Goal: Navigation & Orientation: Find specific page/section

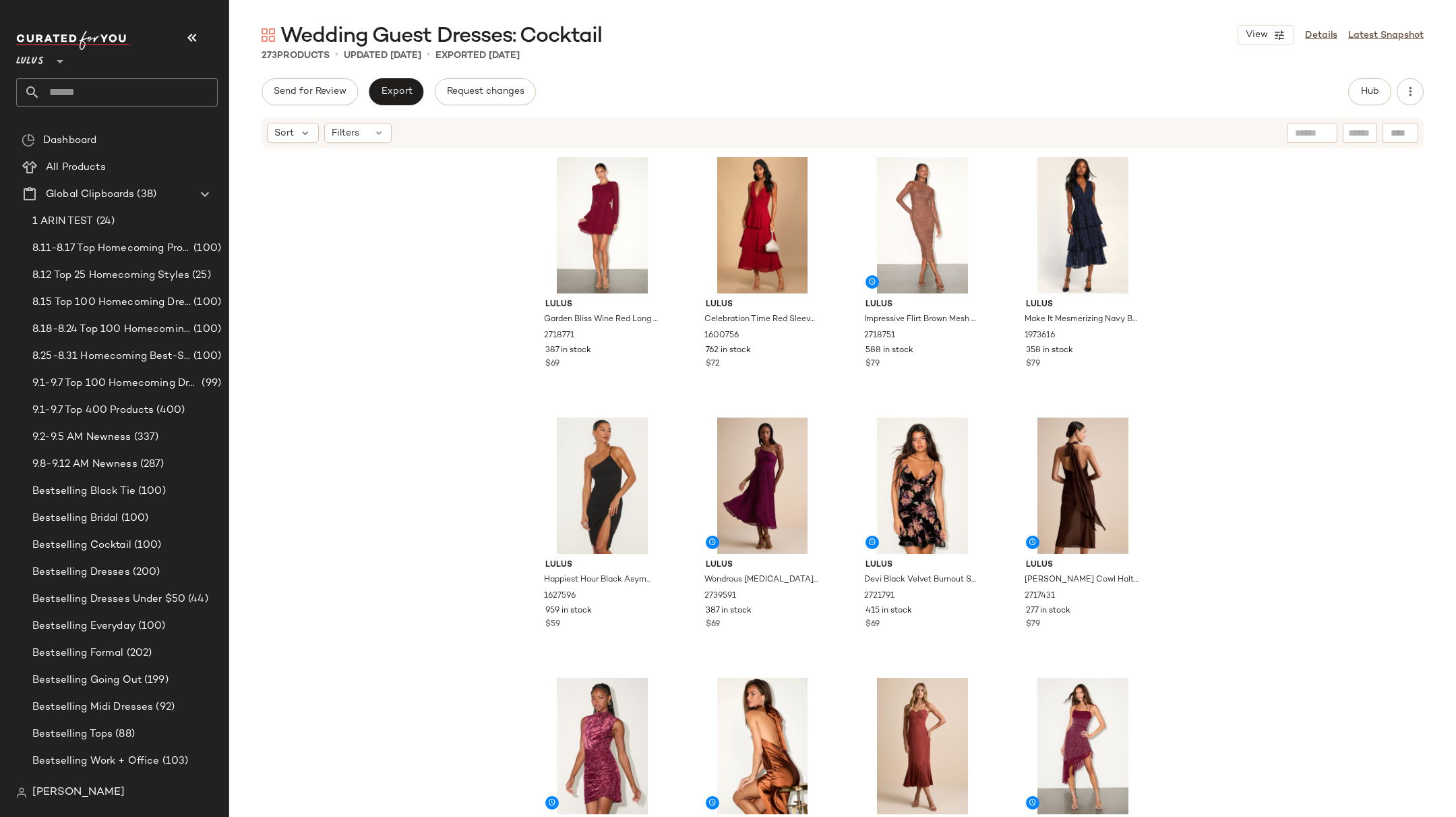
click at [464, 296] on div "Lulus Garden Bliss Wine Red Long Sleeve Cutout Mini Dress 2718771 387 in stock …" at bounding box center [842, 504] width 1227 height 707
click at [435, 426] on div "Lulus Garden Bliss Wine Red Long Sleeve Cutout Mini Dress 2718771 387 in stock …" at bounding box center [842, 504] width 1227 height 707
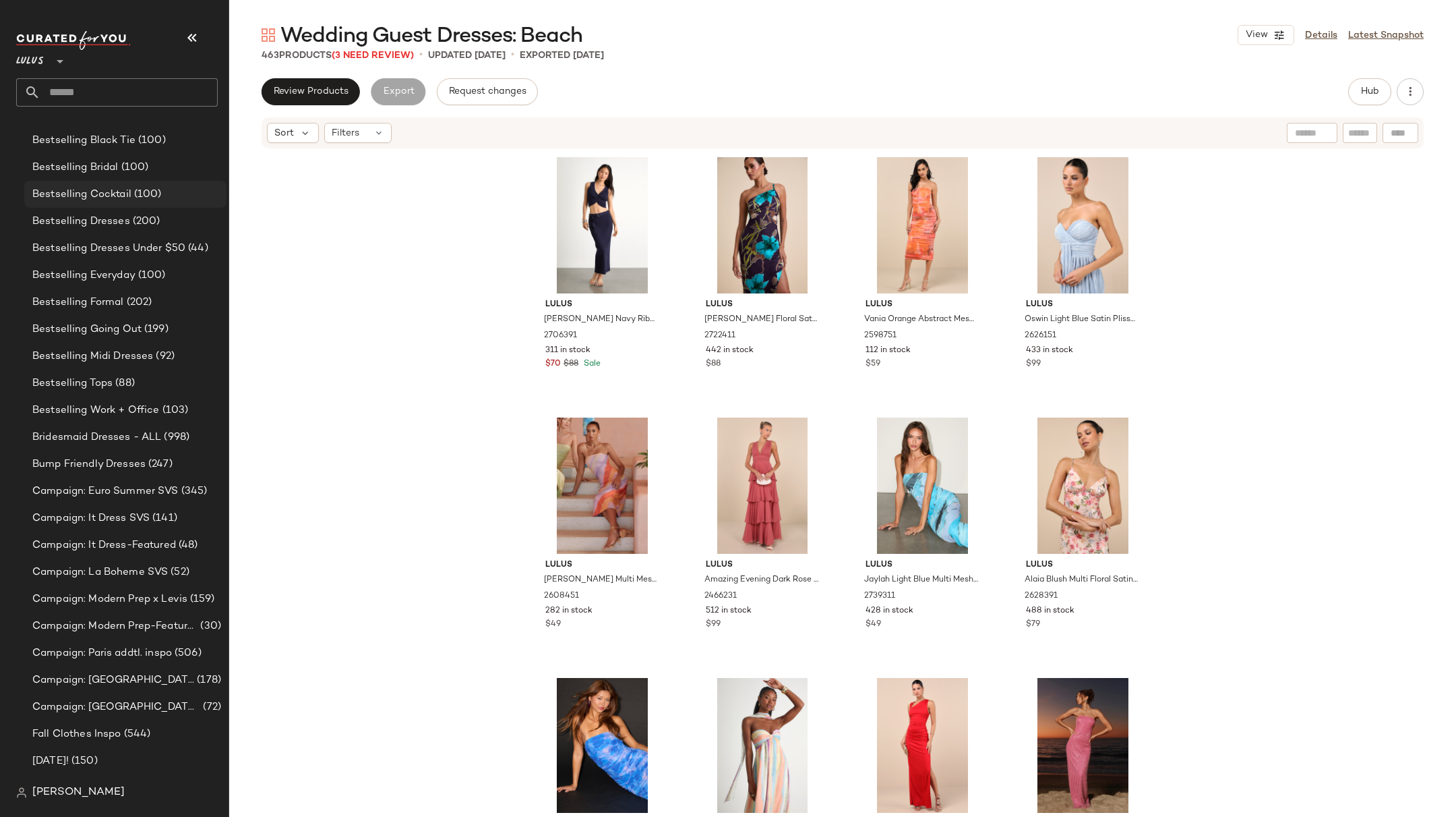
scroll to position [489, 0]
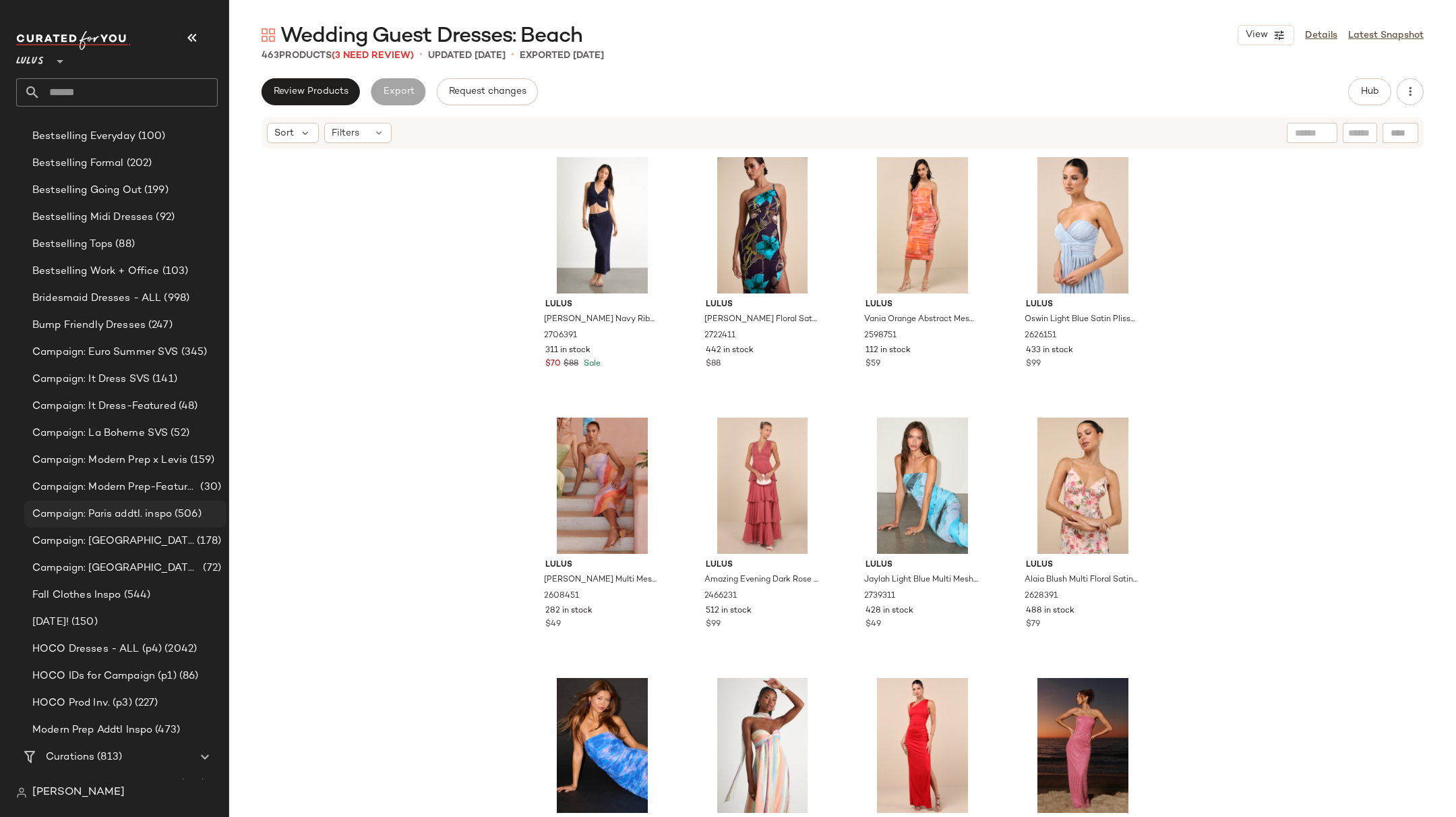
click at [148, 512] on span "Campaign: Paris addtl. inspo" at bounding box center [102, 515] width 140 height 16
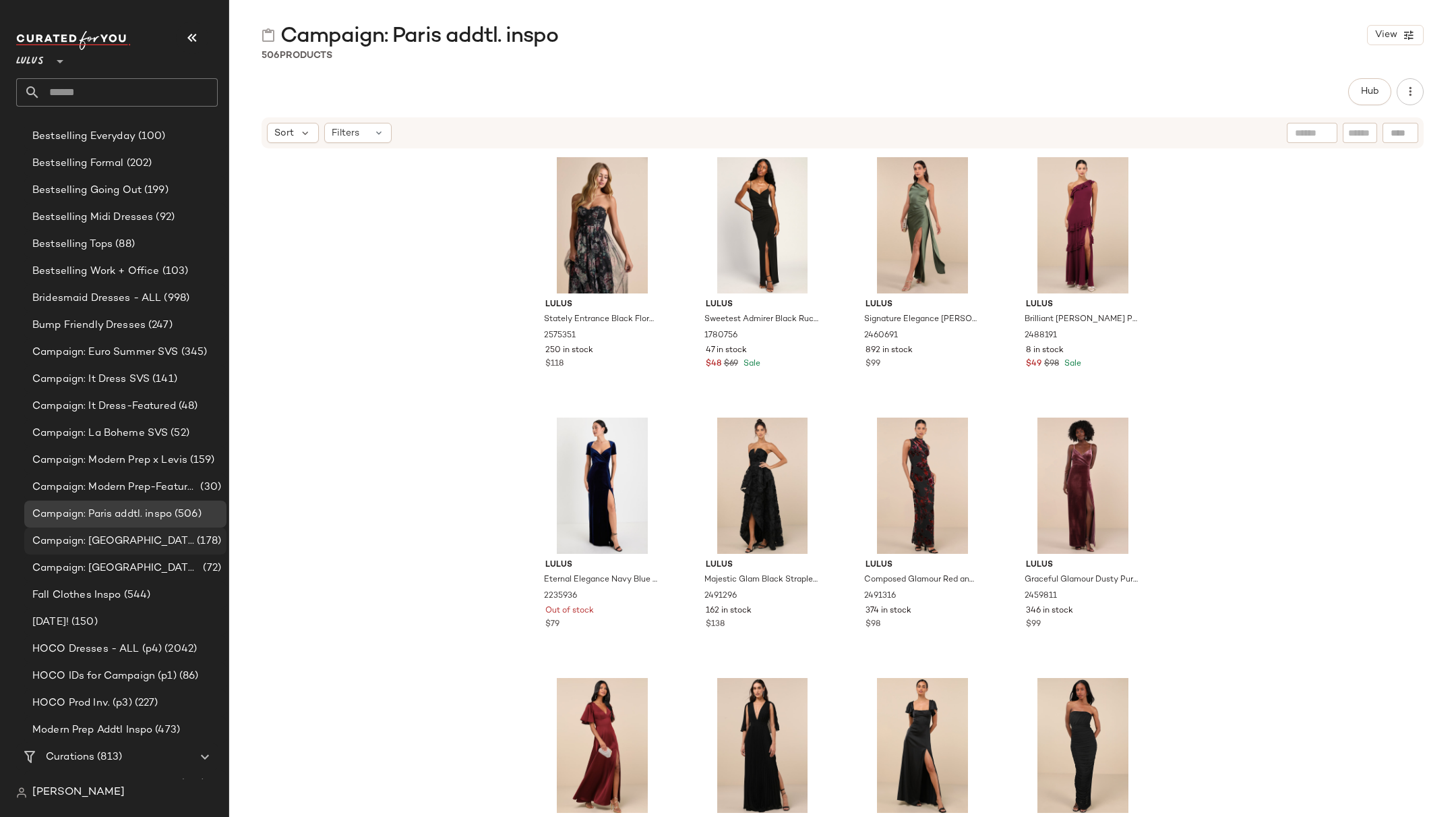
click at [149, 534] on span "Campaign: [GEOGRAPHIC_DATA] Best Sellers" at bounding box center [113, 542] width 162 height 16
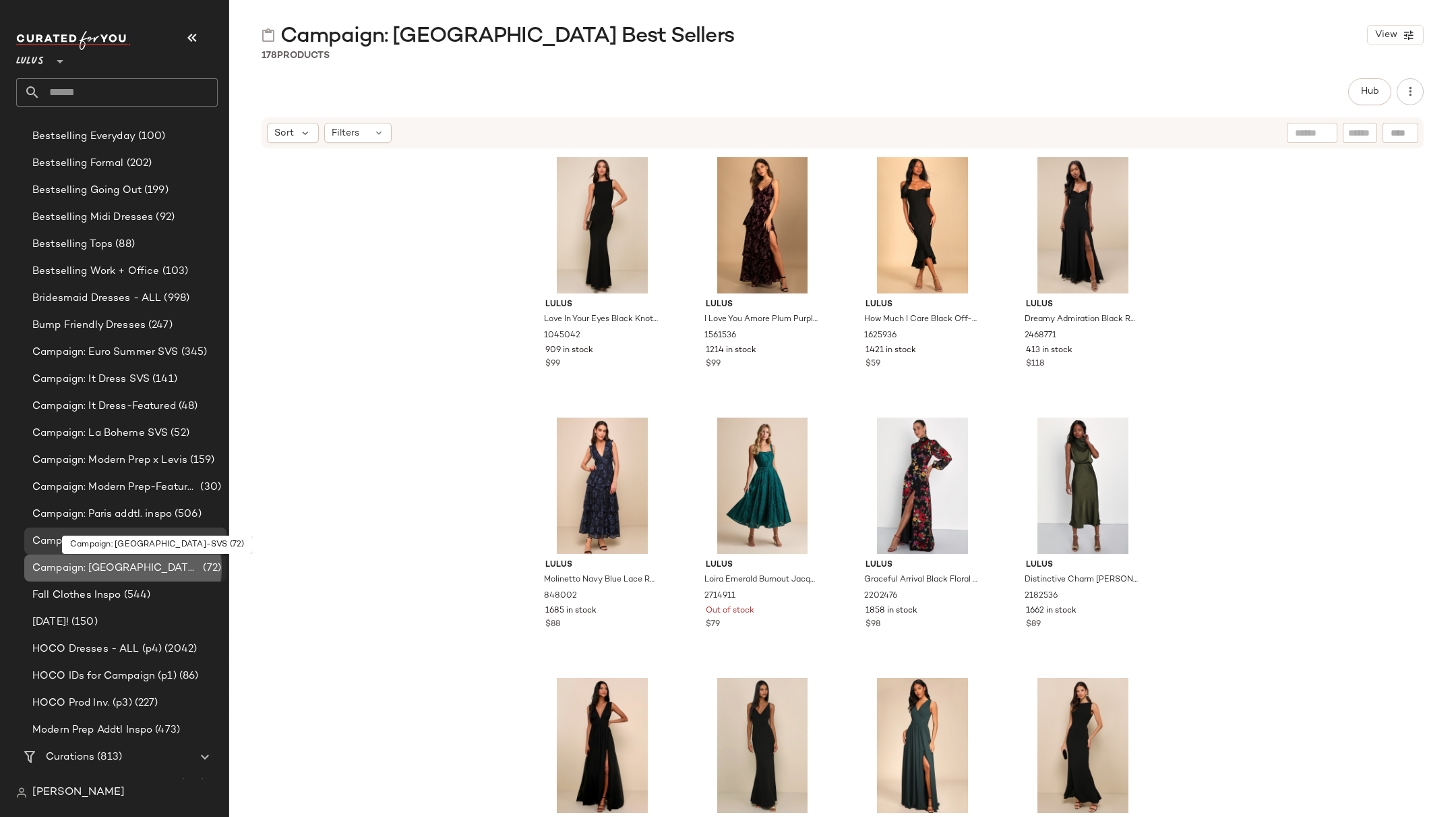
click at [53, 567] on span "Campaign: [GEOGRAPHIC_DATA]-SVS" at bounding box center [116, 568] width 168 height 16
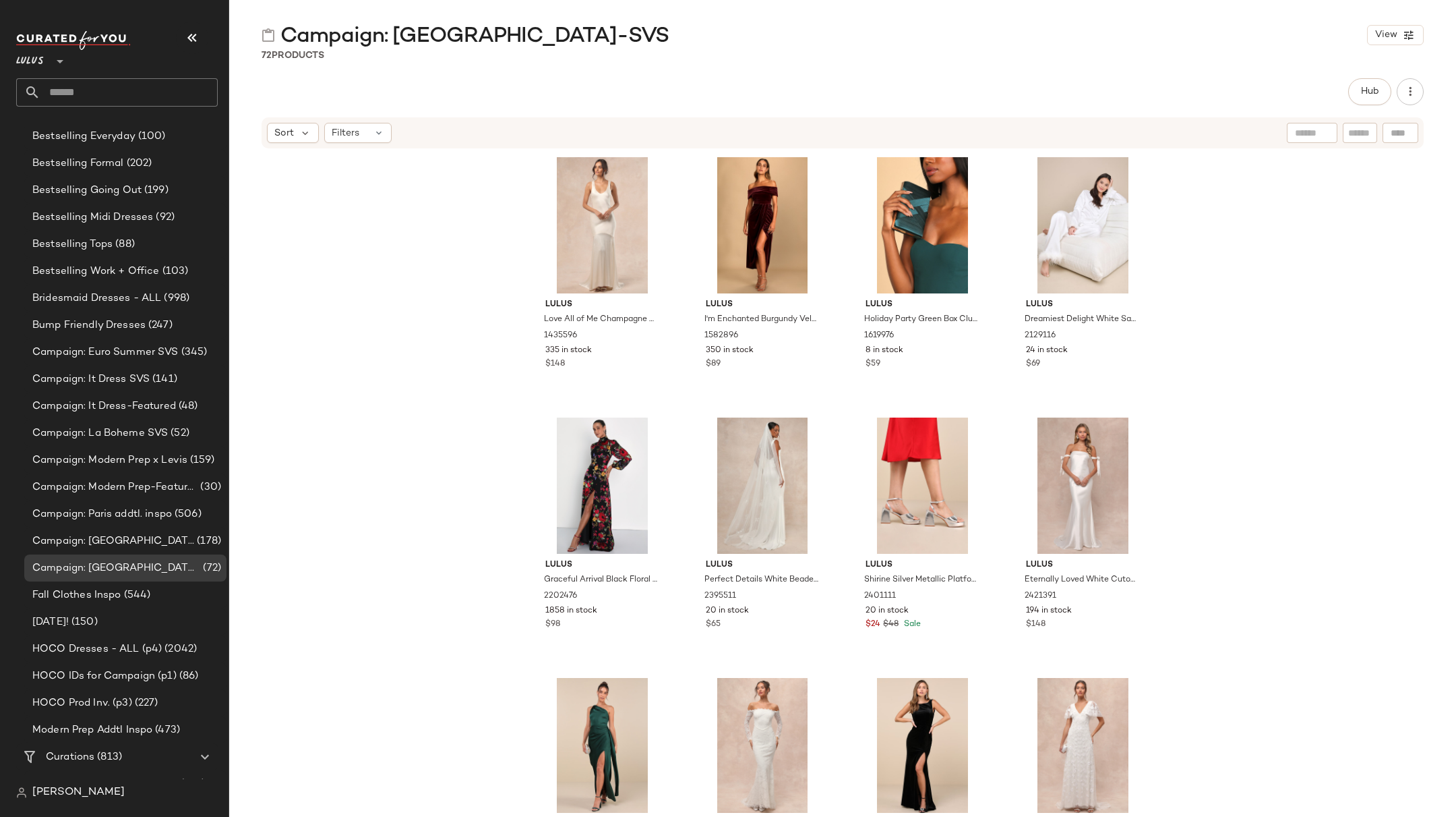
click at [332, 336] on div "Lulus Love All of Me Champagne Satin Maxi Dress 1435596 335 in stock $148 Lulus…" at bounding box center [842, 482] width 1227 height 663
click at [1219, 253] on div "Lulus Love All of Me Champagne Satin Maxi Dress 1435596 335 in stock $148 Lulus…" at bounding box center [842, 482] width 1227 height 663
click at [452, 346] on div "Lulus Love All of Me Champagne Satin Maxi Dress 1435596 335 in stock $148 Lulus…" at bounding box center [842, 482] width 1227 height 663
